Goal: Find specific page/section: Find specific page/section

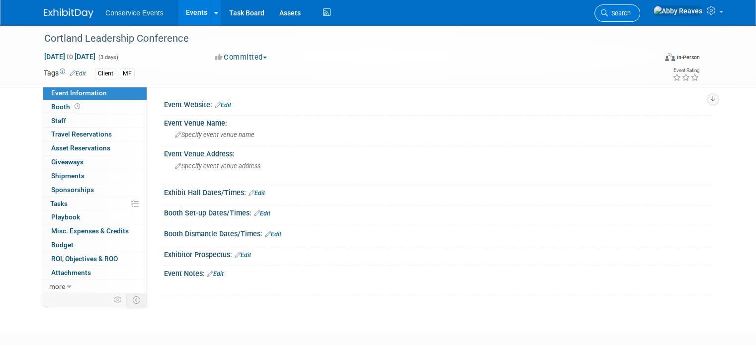
drag, startPoint x: 0, startPoint y: 0, endPoint x: 659, endPoint y: 15, distance: 659.3
click at [631, 15] on span "Search" at bounding box center [619, 12] width 23 height 7
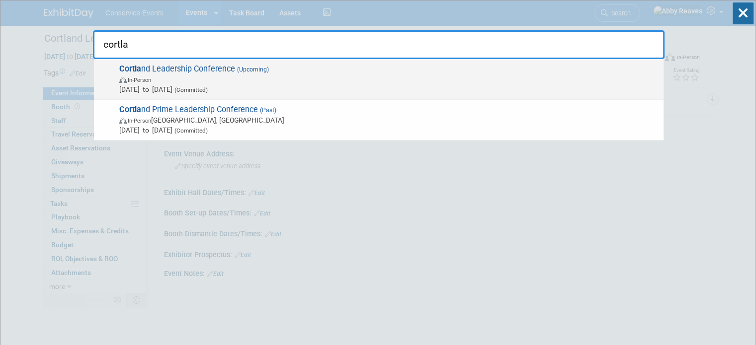
type input "cortla"
click at [308, 75] on span "In-Person" at bounding box center [388, 80] width 539 height 10
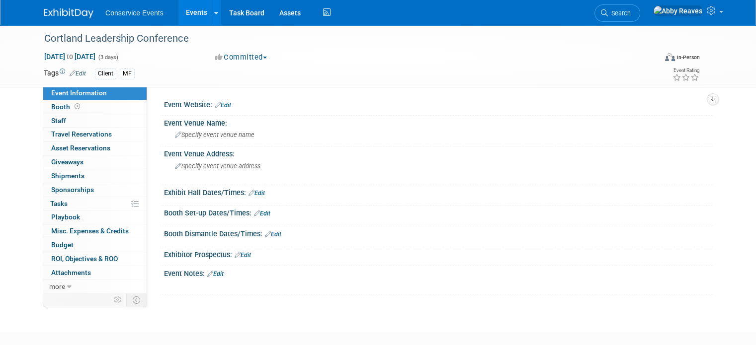
click at [185, 13] on link "Events" at bounding box center [196, 12] width 36 height 25
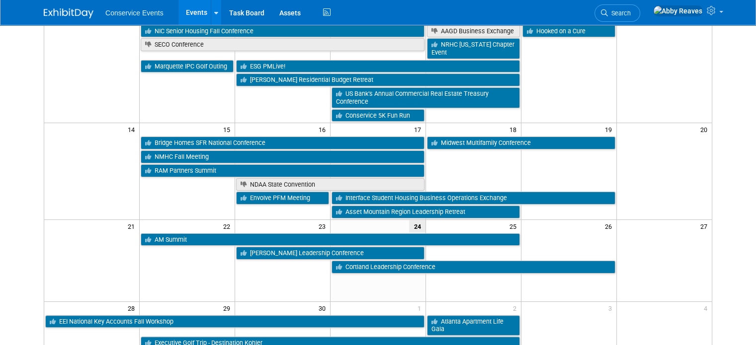
scroll to position [199, 0]
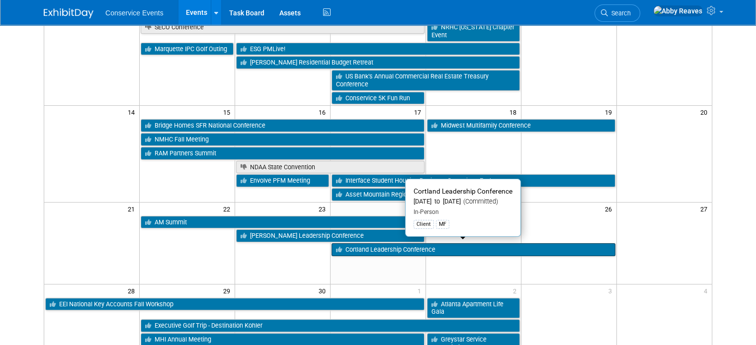
click at [421, 248] on link "Cortland Leadership Conference" at bounding box center [474, 250] width 284 height 13
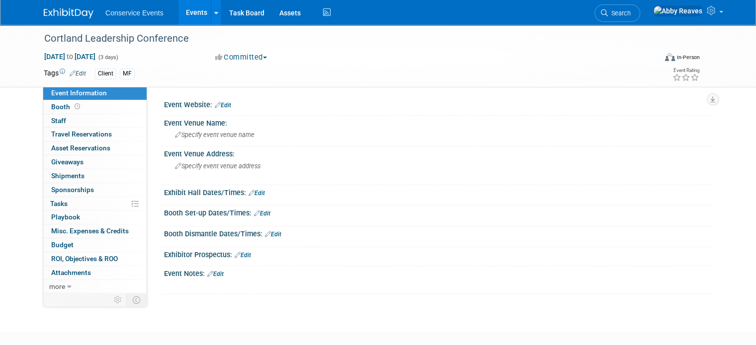
click at [187, 6] on link "Events" at bounding box center [196, 12] width 36 height 25
